Goal: Information Seeking & Learning: Learn about a topic

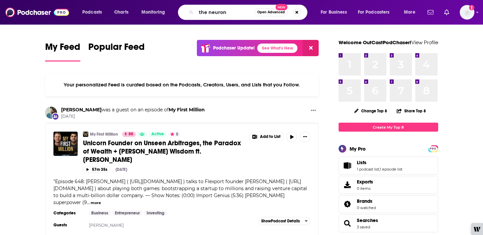
type input "the neuron"
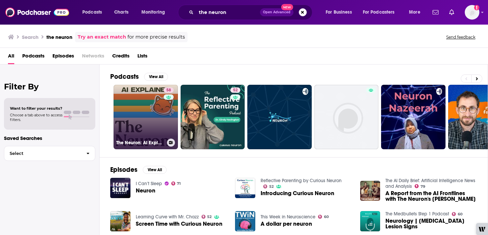
click at [141, 99] on link "58 The Neuron: AI Explained" at bounding box center [146, 117] width 64 height 64
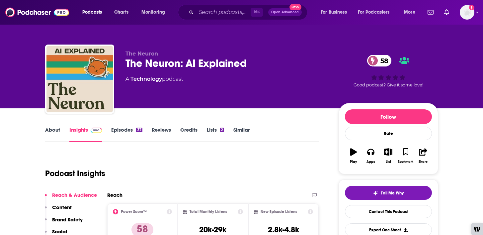
click at [121, 130] on link "Episodes 37" at bounding box center [126, 134] width 31 height 15
